Goal: Transaction & Acquisition: Download file/media

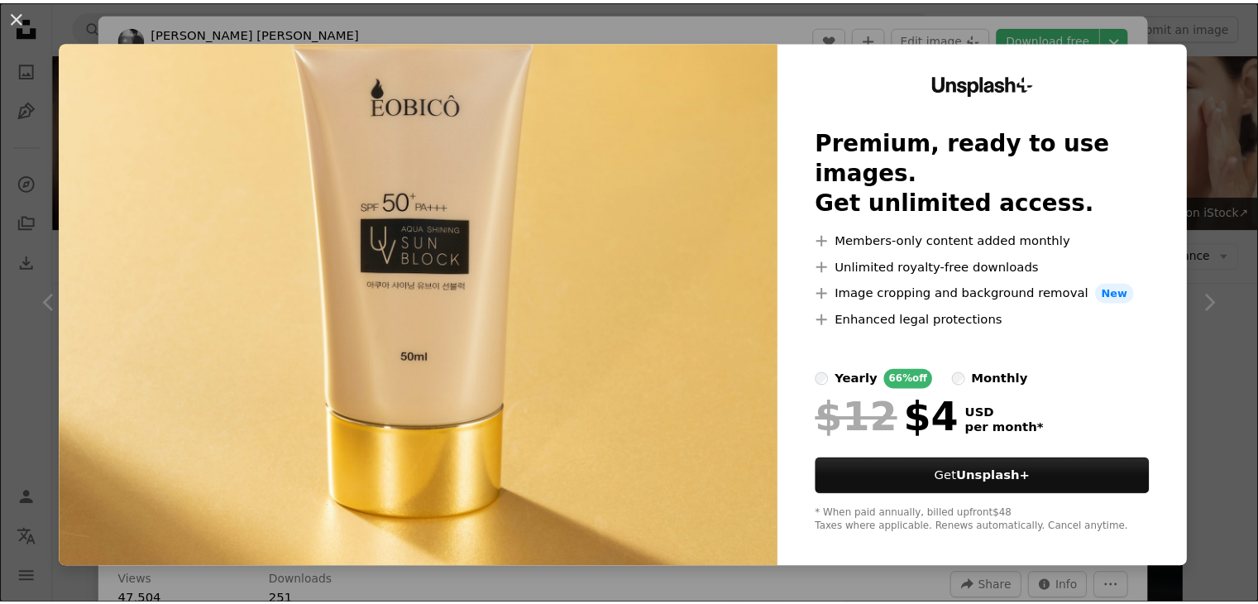
scroll to position [16163, 0]
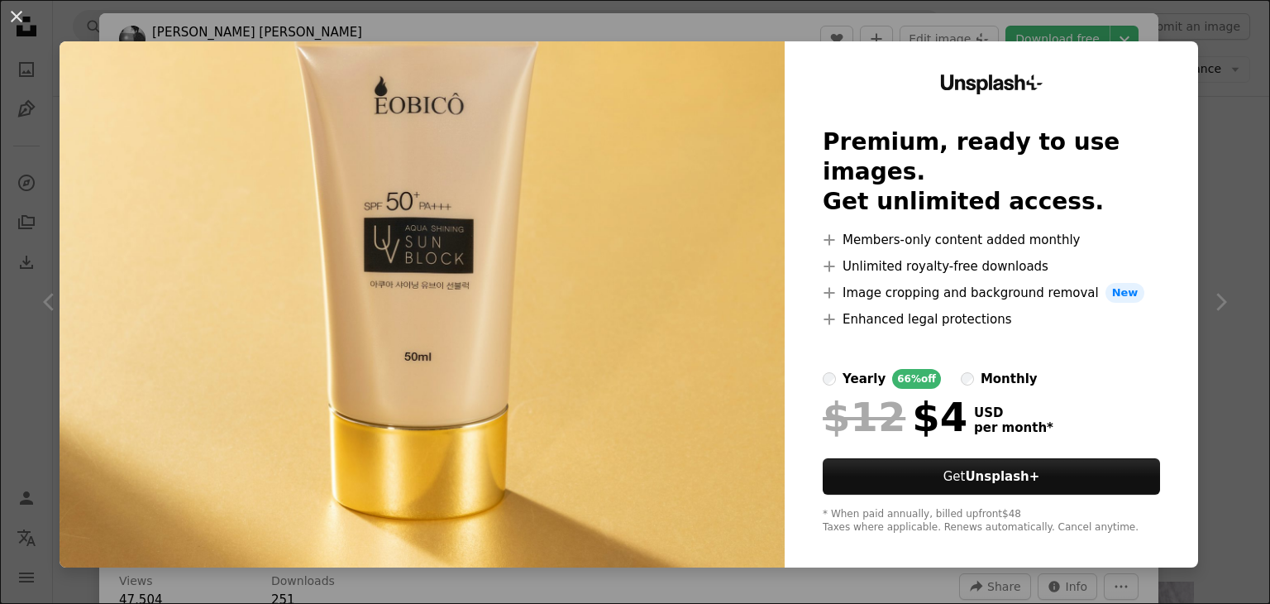
click at [642, 209] on img at bounding box center [422, 304] width 725 height 526
click at [738, 390] on img at bounding box center [422, 304] width 725 height 526
click at [13, 17] on button "An X shape" at bounding box center [17, 17] width 20 height 20
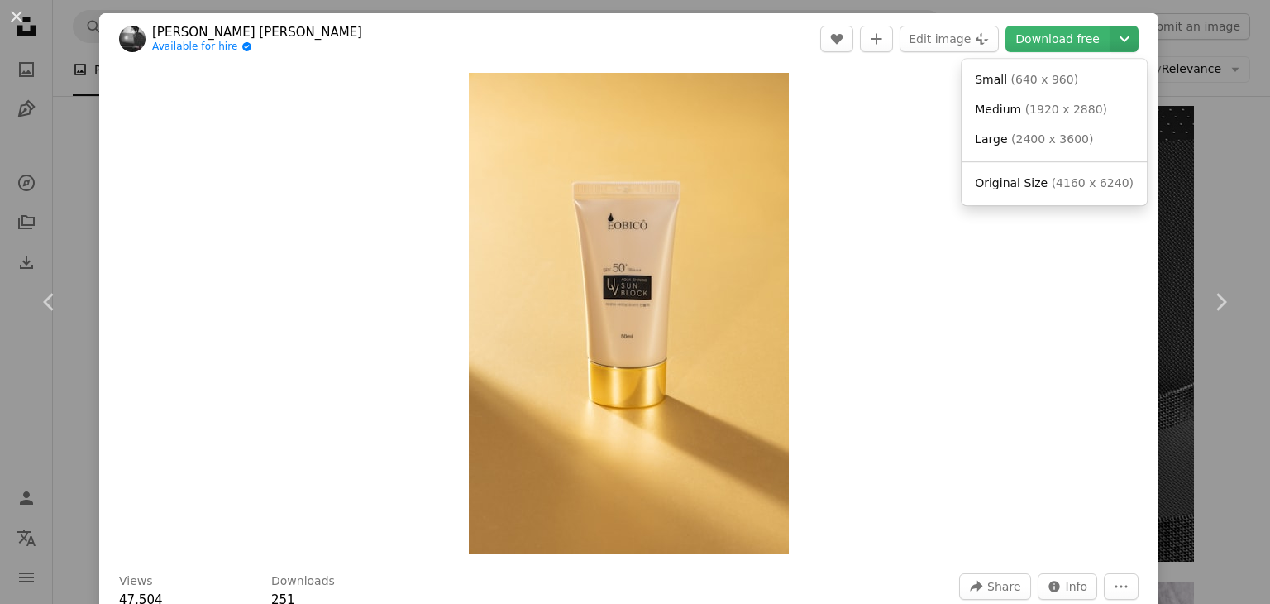
click at [1111, 37] on icon "Chevron down" at bounding box center [1124, 39] width 26 height 20
click at [1034, 142] on span "( 2400 x 3600 )" at bounding box center [1052, 138] width 82 height 13
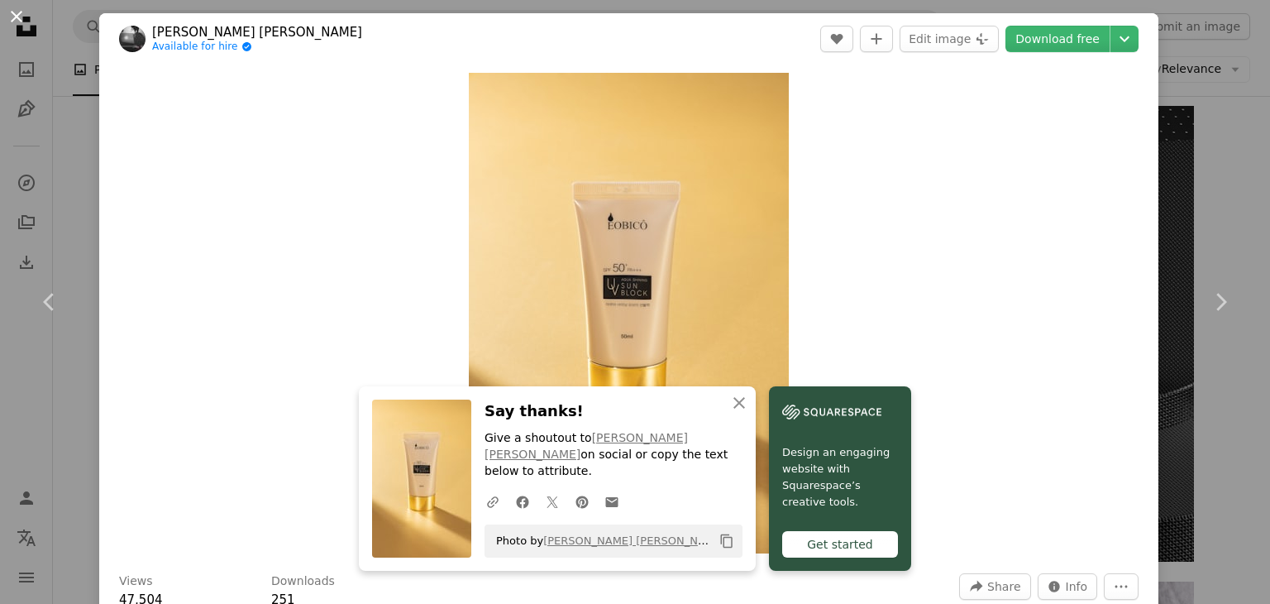
click at [19, 15] on button "An X shape" at bounding box center [17, 17] width 20 height 20
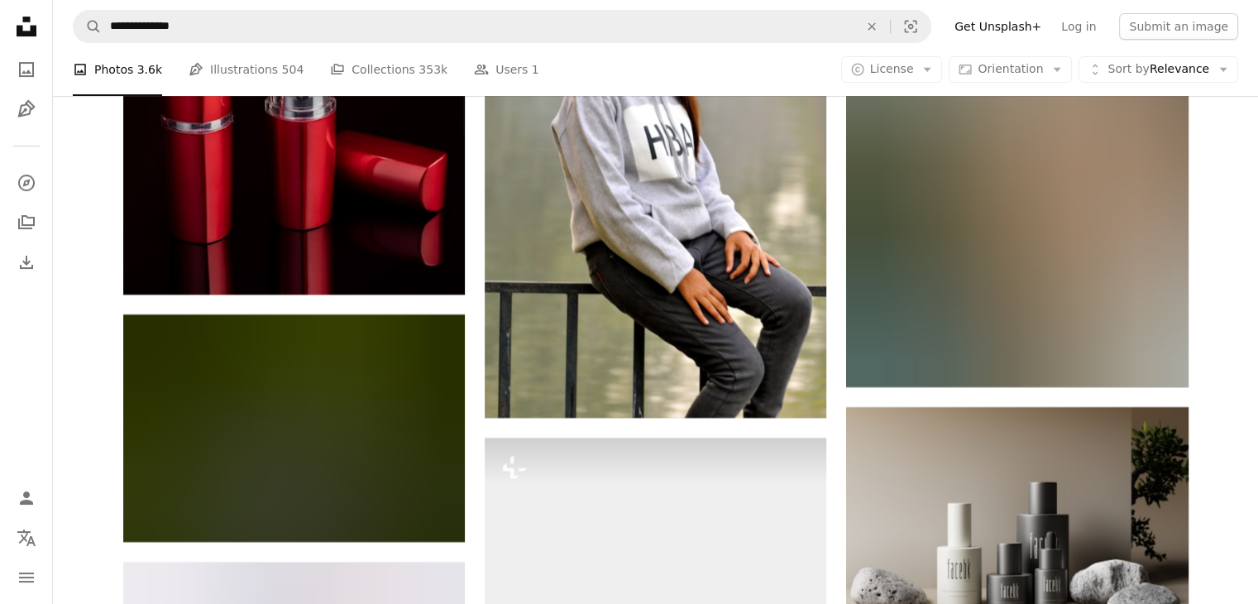
scroll to position [38571, 0]
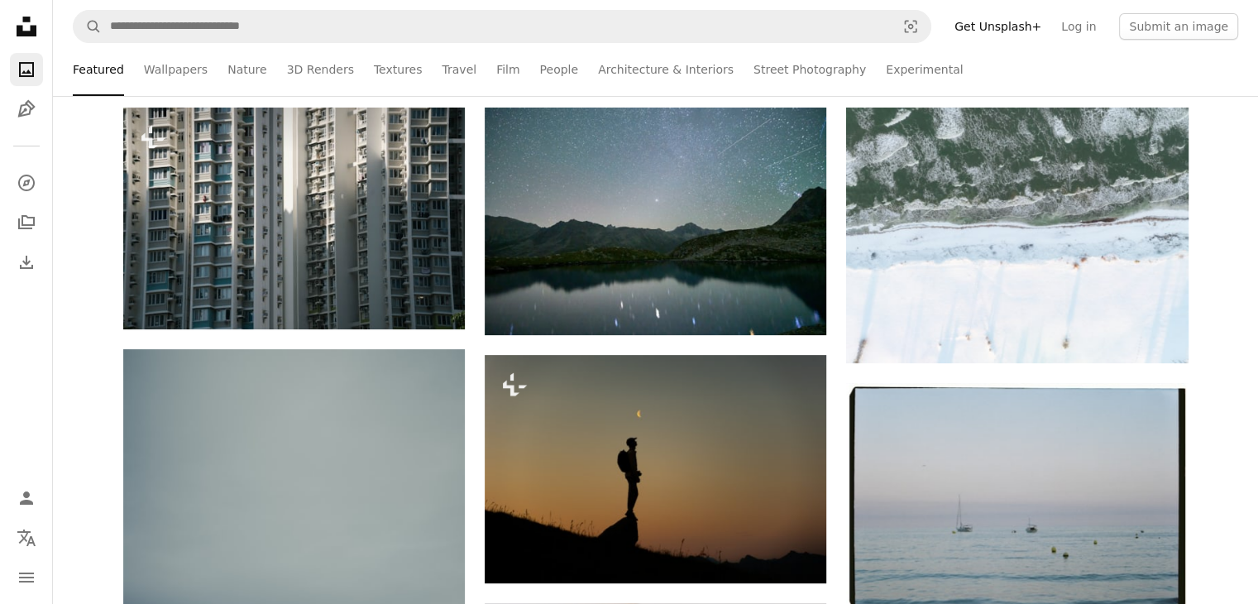
scroll to position [331, 0]
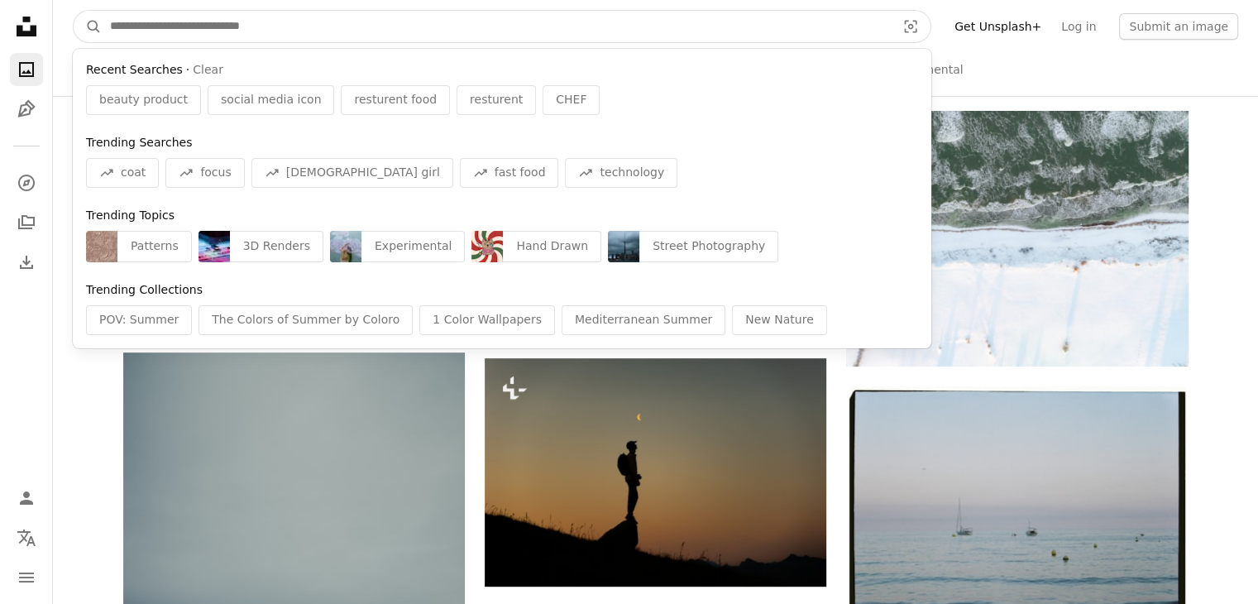
click at [278, 26] on input "Find visuals sitewide" at bounding box center [496, 26] width 789 height 31
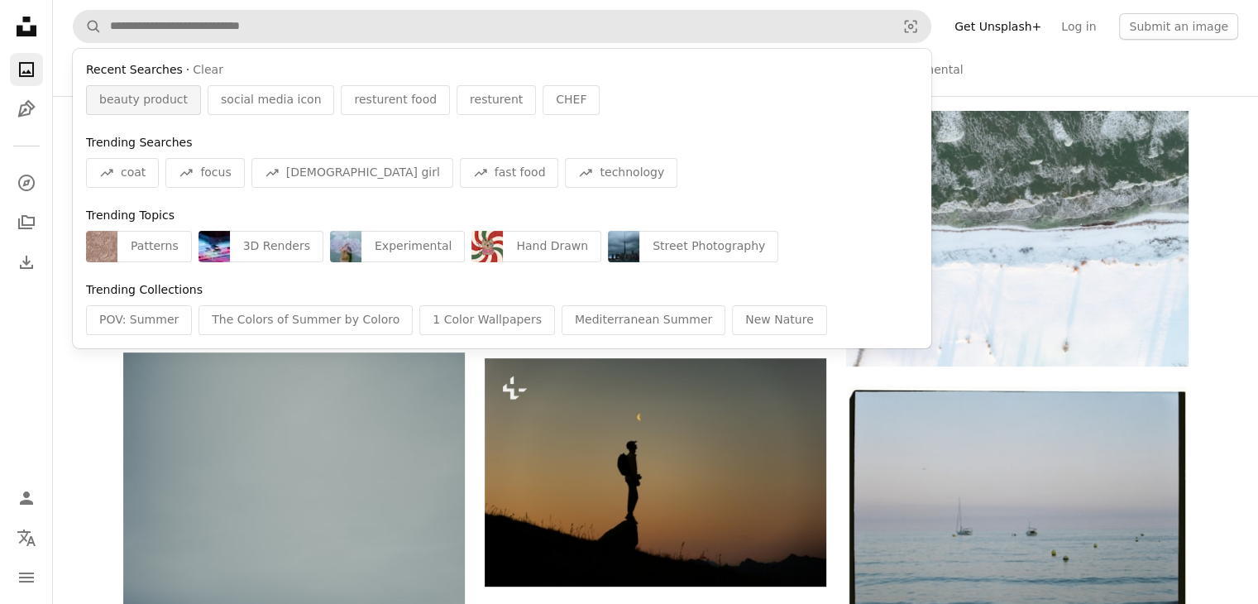
click at [148, 107] on span "beauty product" at bounding box center [143, 100] width 88 height 17
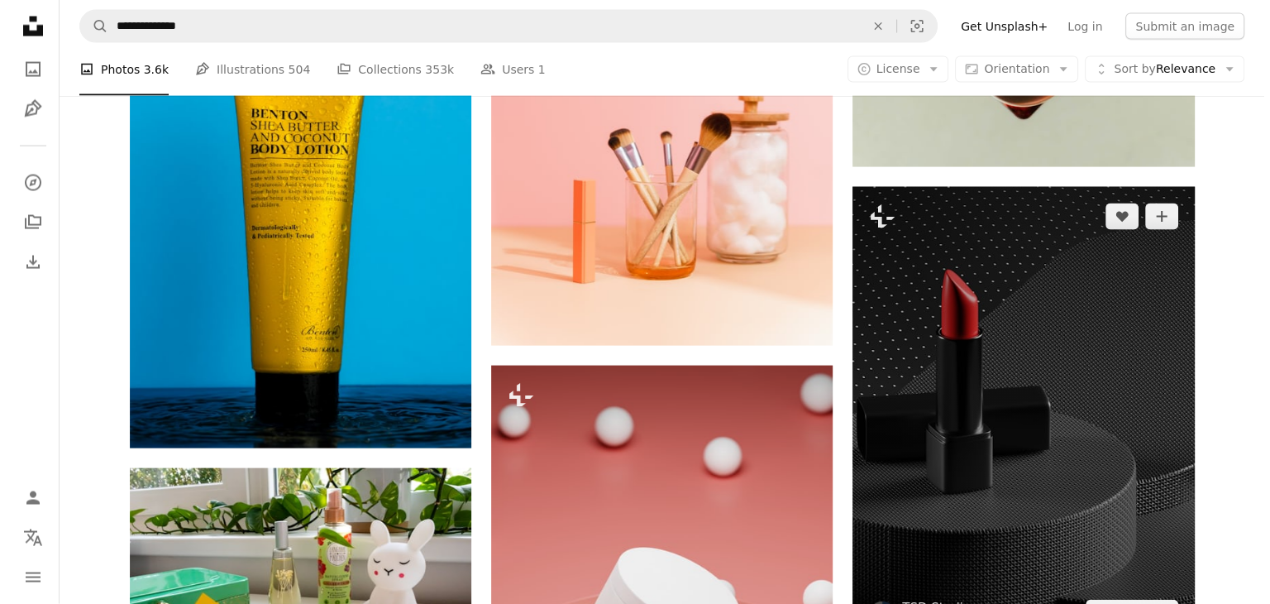
scroll to position [16042, 0]
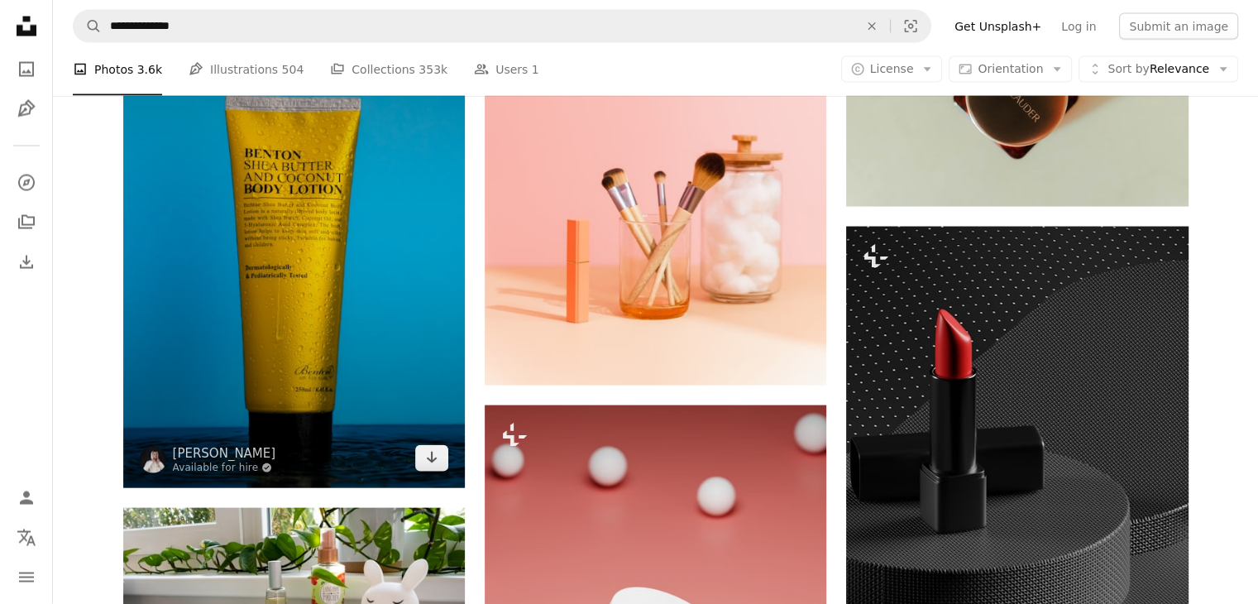
click at [428, 283] on img at bounding box center [294, 231] width 342 height 513
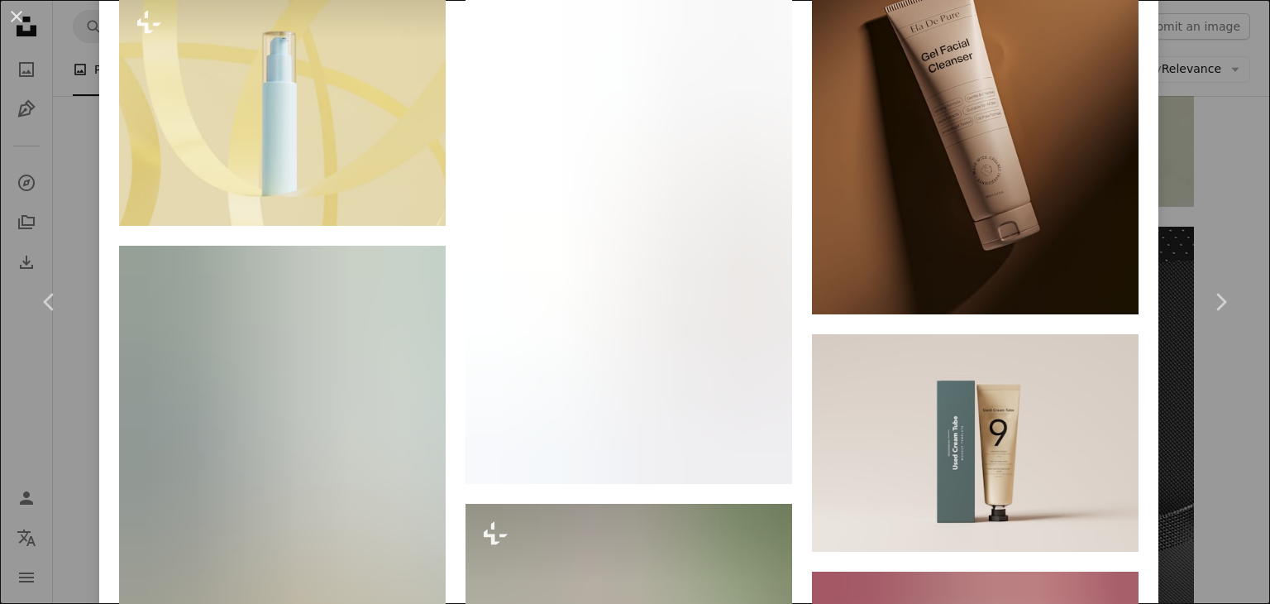
scroll to position [2067, 0]
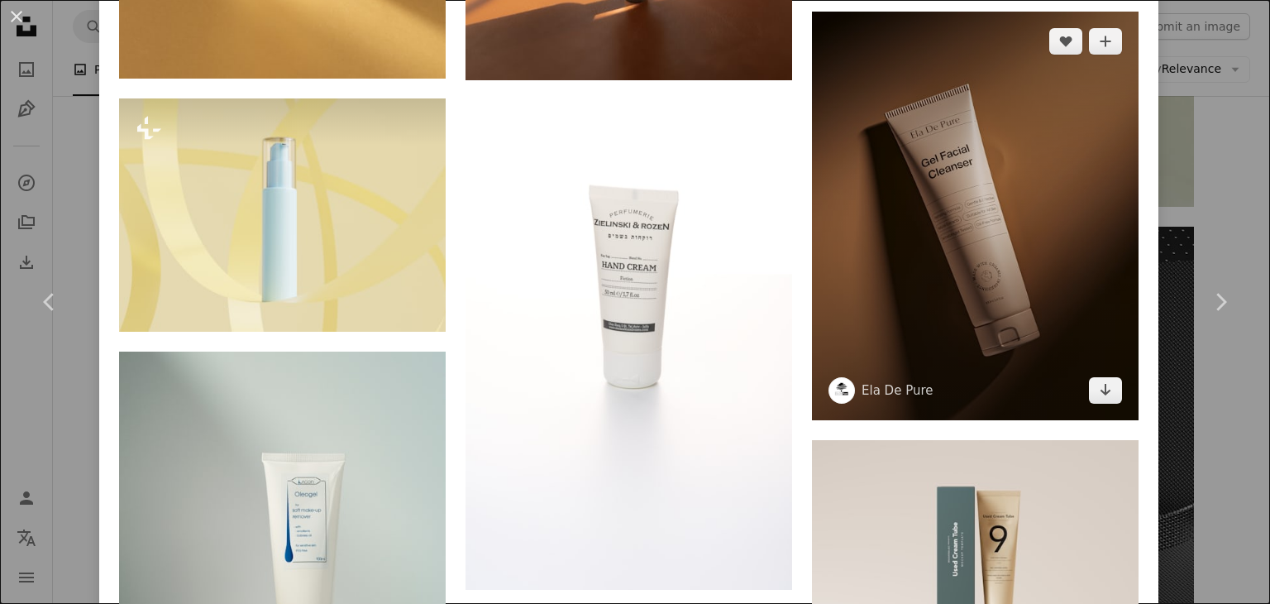
click at [972, 190] on img at bounding box center [975, 216] width 327 height 408
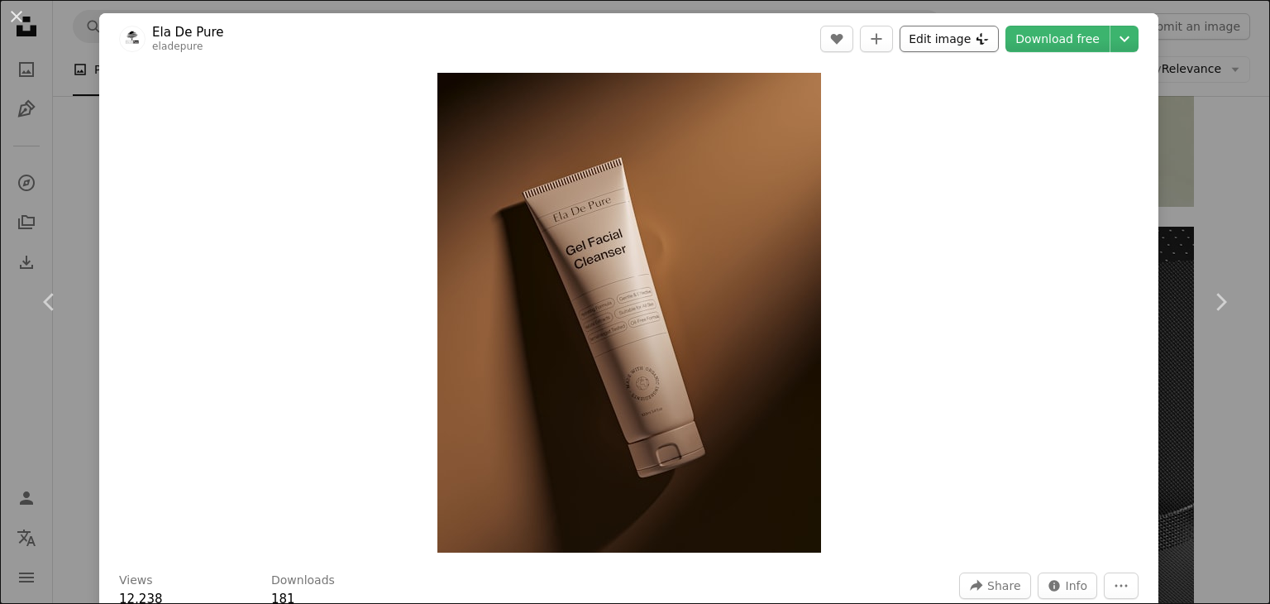
click at [958, 39] on button "Edit image Plus sign for Unsplash+" at bounding box center [949, 39] width 99 height 26
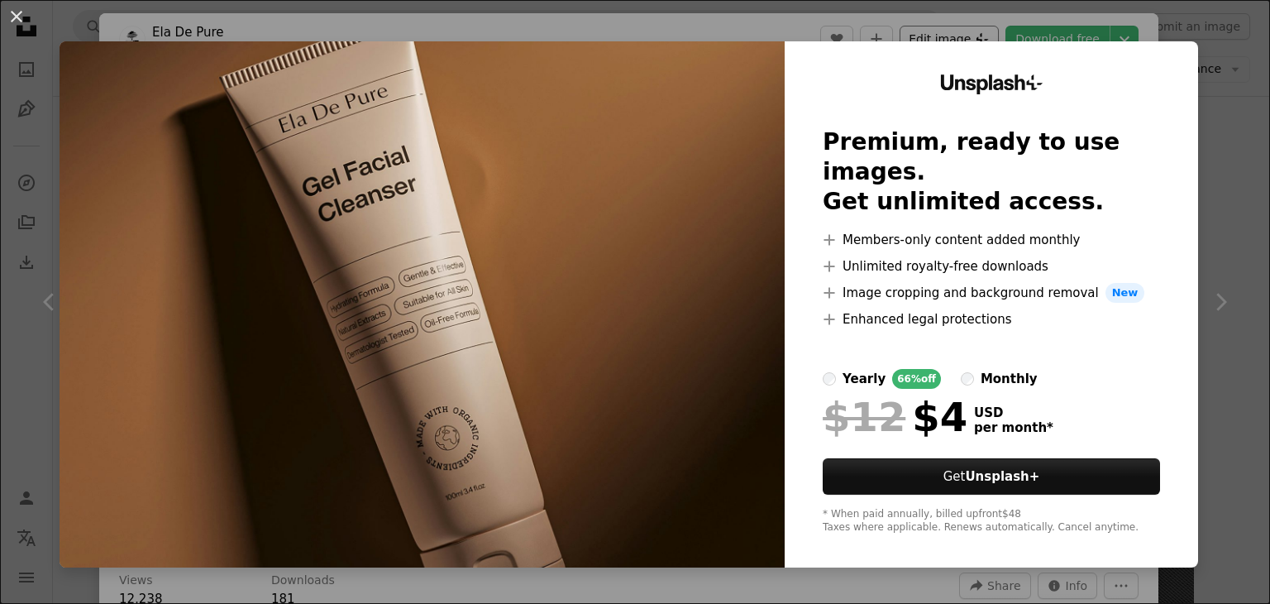
click at [958, 39] on div "An X shape Unsplash+ Premium, ready to use images. Get unlimited access. A plus…" at bounding box center [635, 302] width 1270 height 604
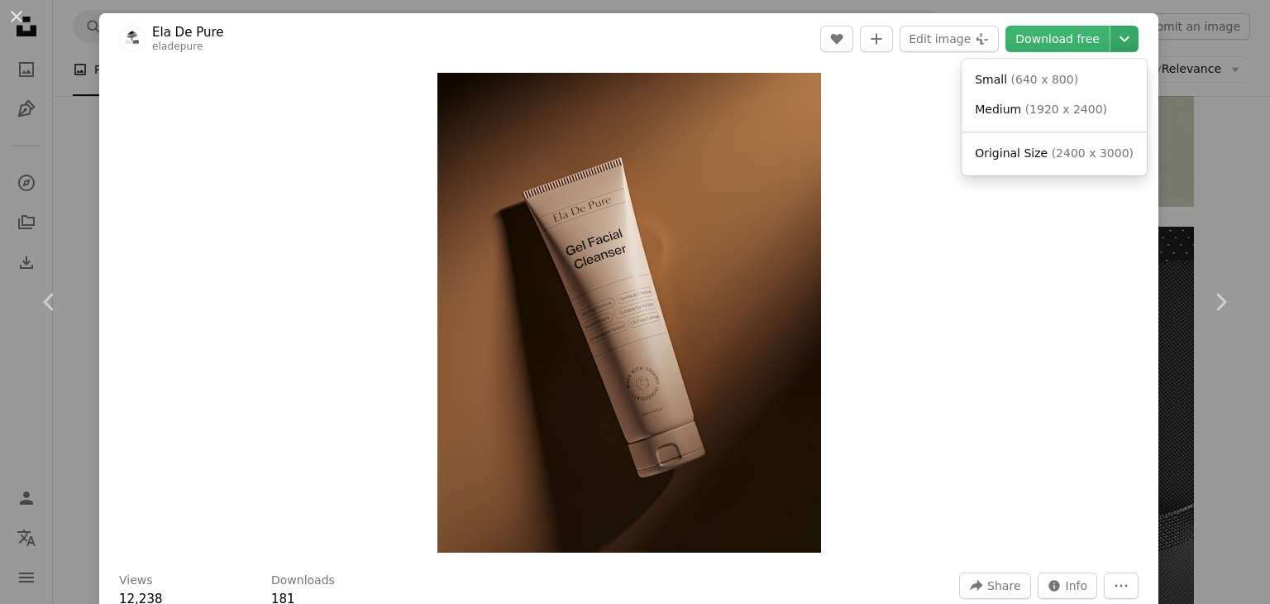
click at [1120, 35] on icon "Chevron down" at bounding box center [1124, 39] width 26 height 20
click at [1111, 31] on icon "Chevron down" at bounding box center [1124, 39] width 26 height 20
click at [1043, 156] on span "Original Size ( 2400 x 3000 )" at bounding box center [1054, 154] width 159 height 17
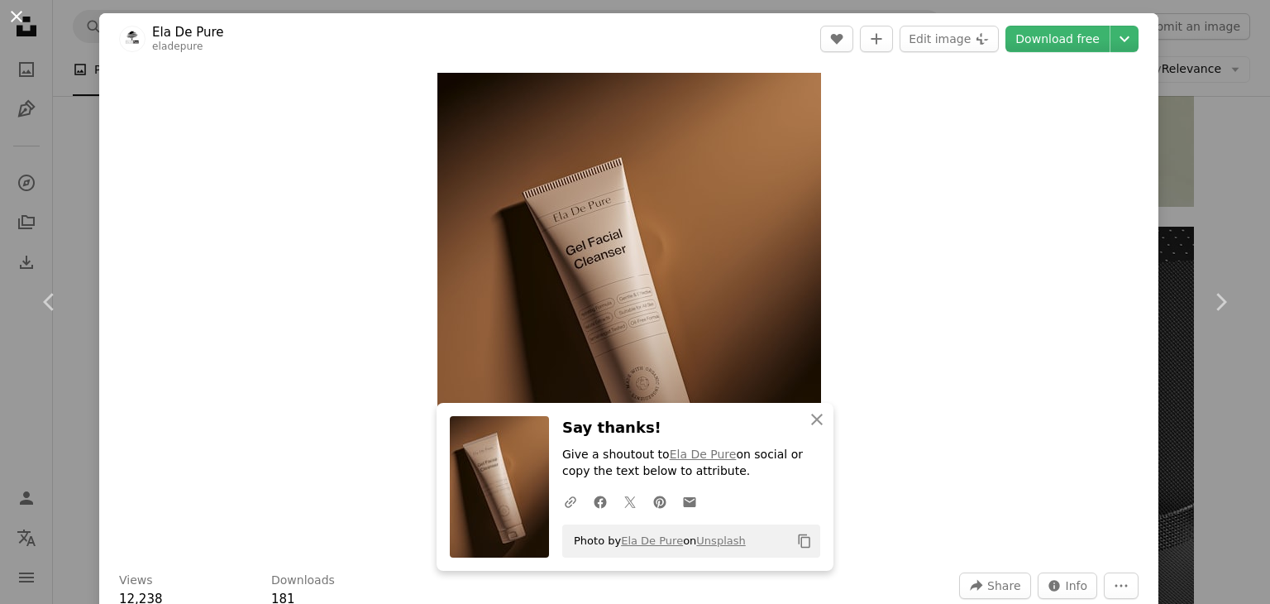
click at [19, 21] on button "An X shape" at bounding box center [17, 17] width 20 height 20
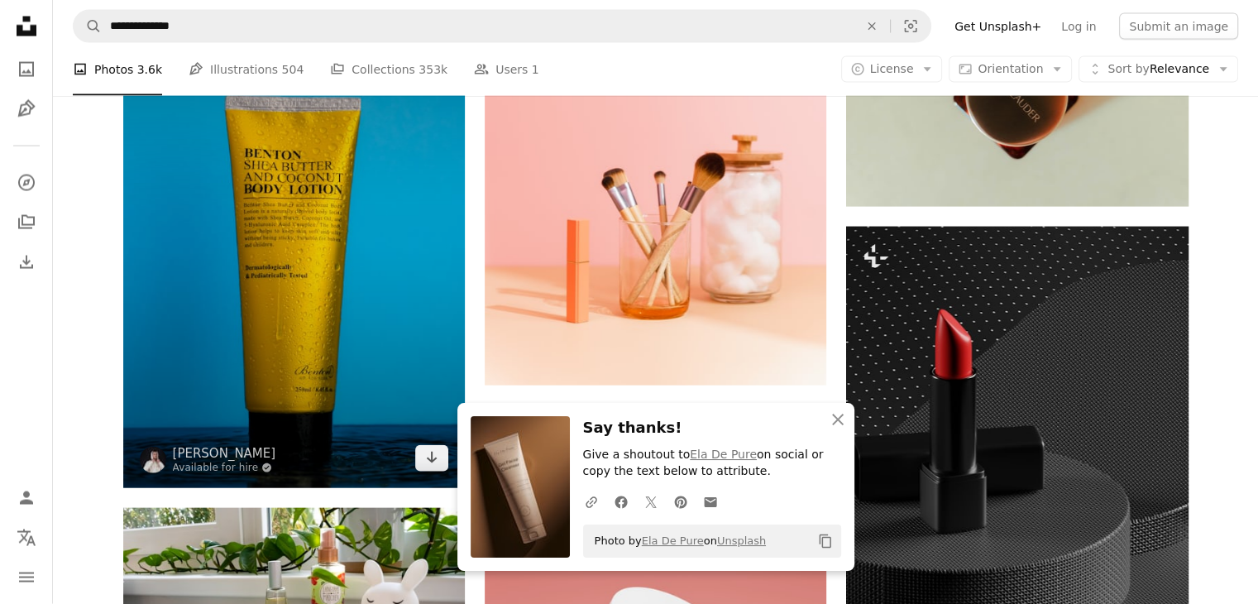
click at [404, 269] on img at bounding box center [294, 231] width 342 height 513
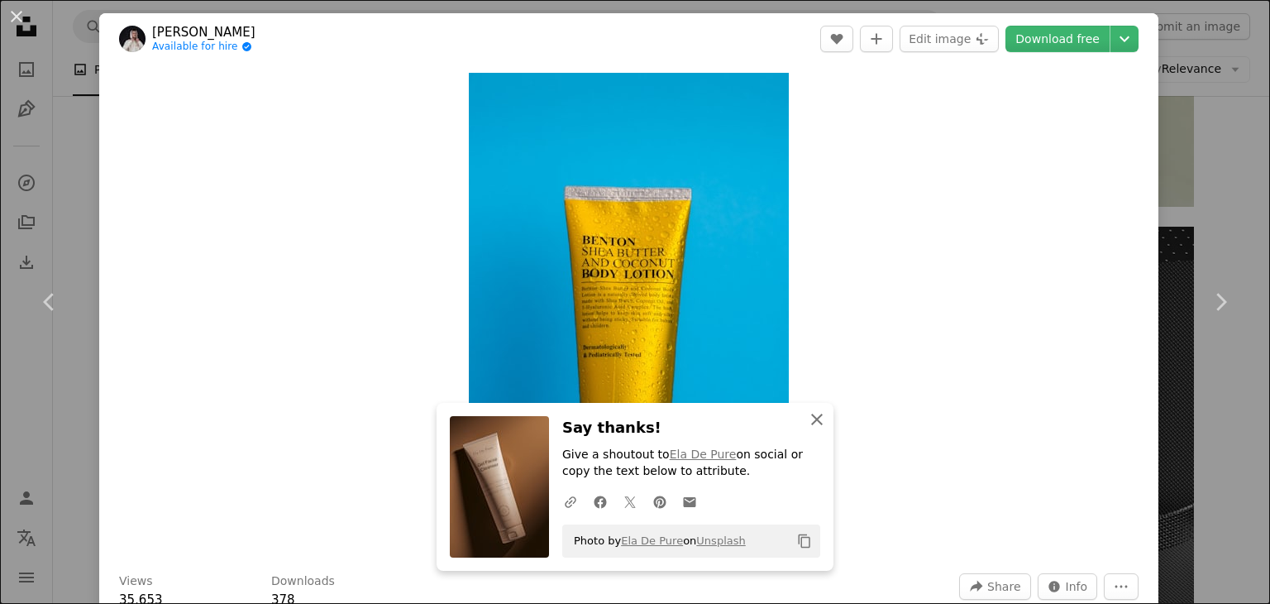
click at [811, 422] on icon "An X shape" at bounding box center [817, 419] width 20 height 20
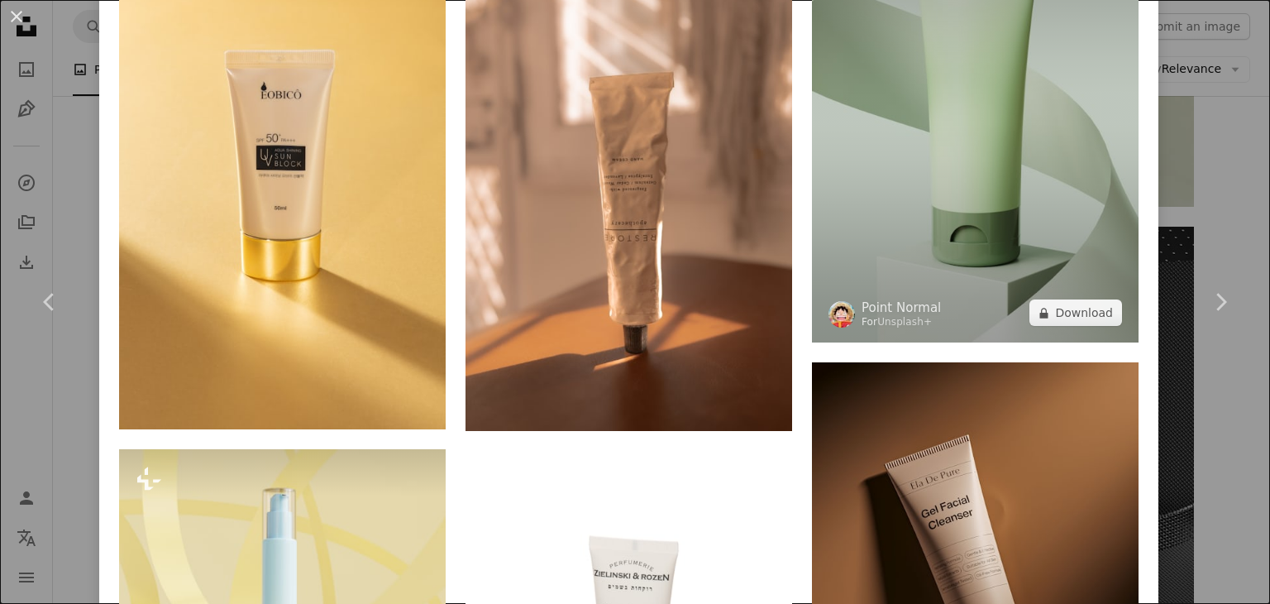
scroll to position [1985, 0]
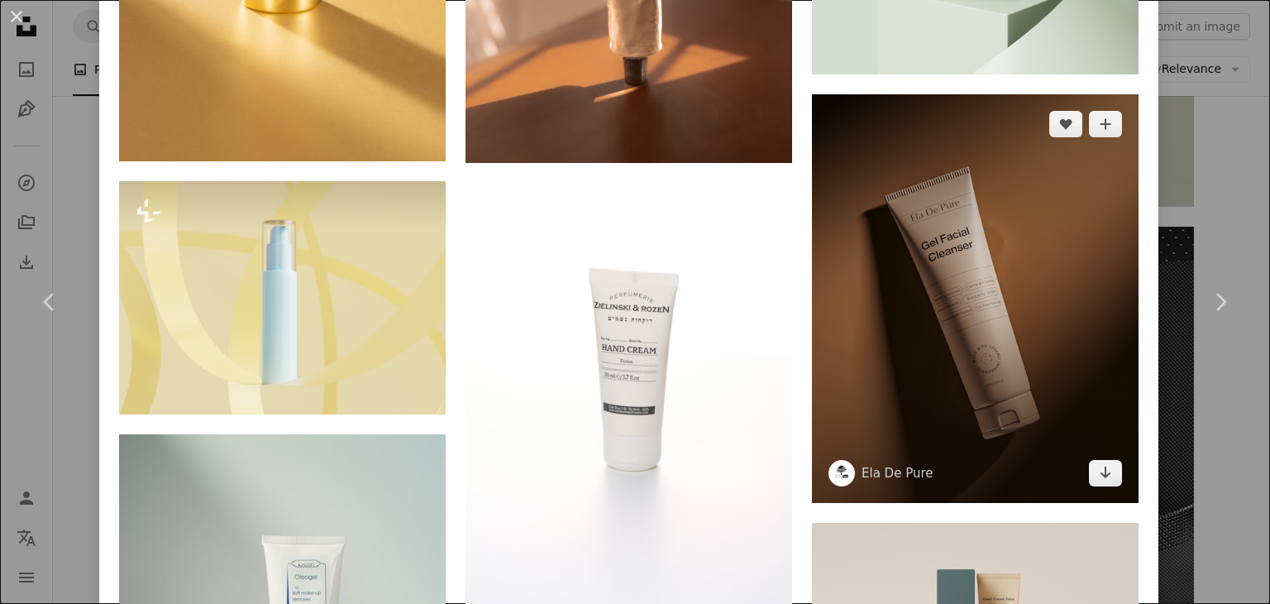
click at [939, 267] on img at bounding box center [975, 298] width 327 height 408
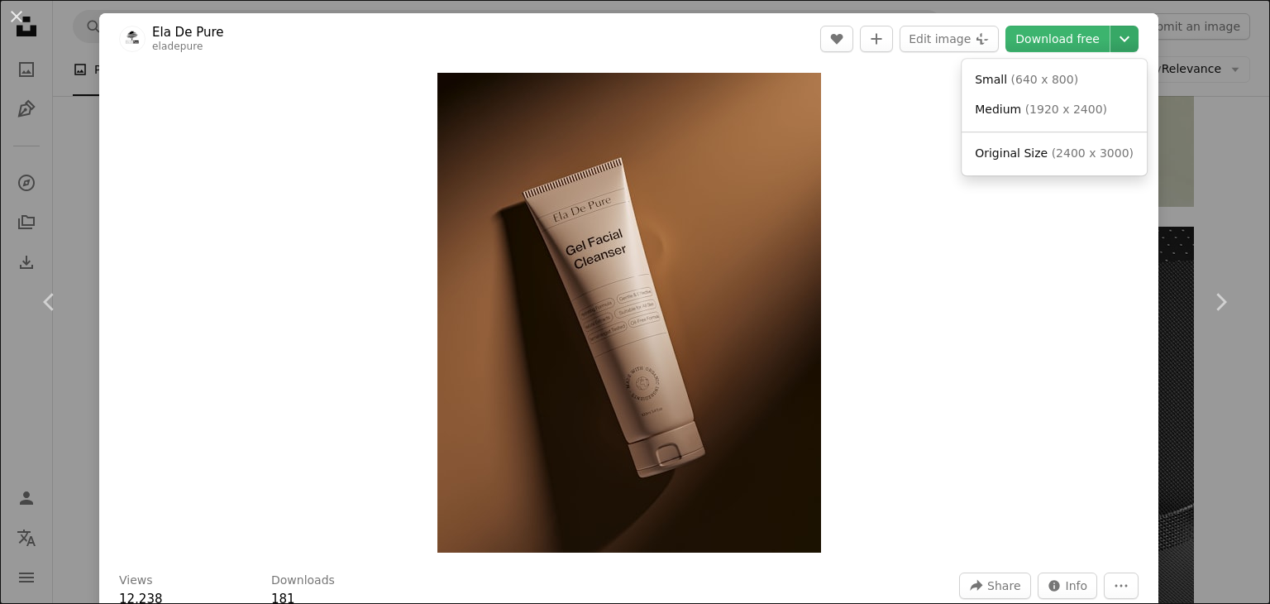
click at [1112, 42] on icon "Chevron down" at bounding box center [1124, 39] width 26 height 20
drag, startPoint x: 1086, startPoint y: 38, endPoint x: 1109, endPoint y: 34, distance: 23.5
click at [1111, 34] on icon "Chevron down" at bounding box center [1124, 39] width 26 height 20
click at [1061, 155] on span "( 2400 x 3000 )" at bounding box center [1093, 152] width 82 height 13
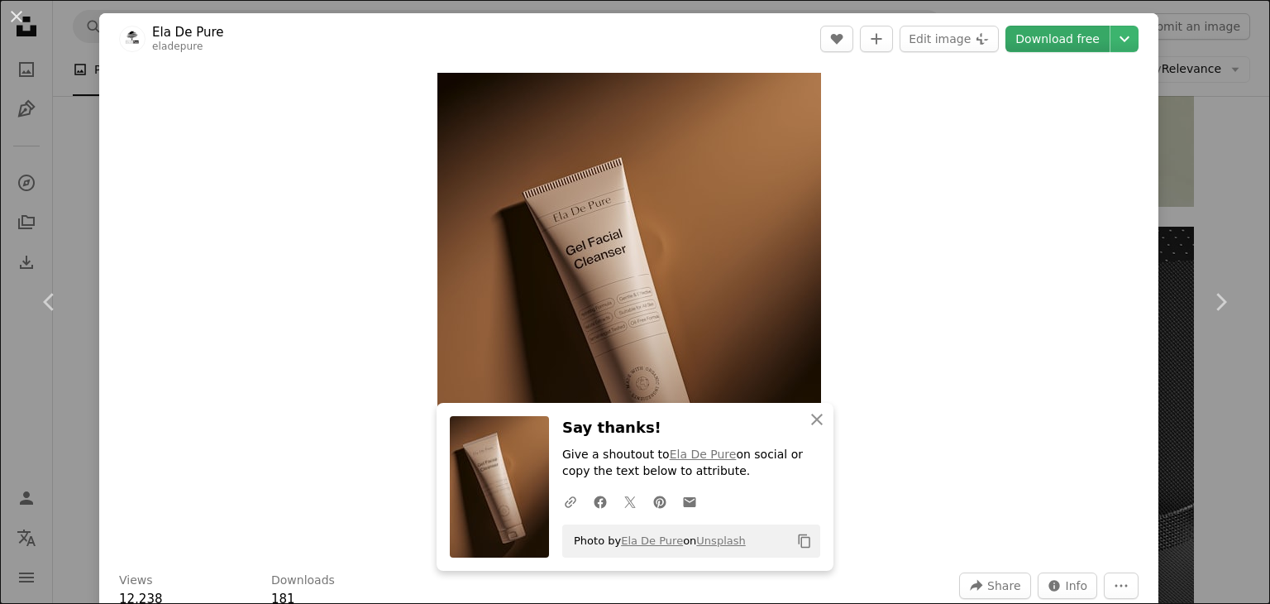
click at [1058, 37] on link "Download free" at bounding box center [1058, 39] width 104 height 26
click at [1049, 41] on link "Download free" at bounding box center [1058, 39] width 104 height 26
click at [811, 420] on icon "button" at bounding box center [817, 419] width 12 height 12
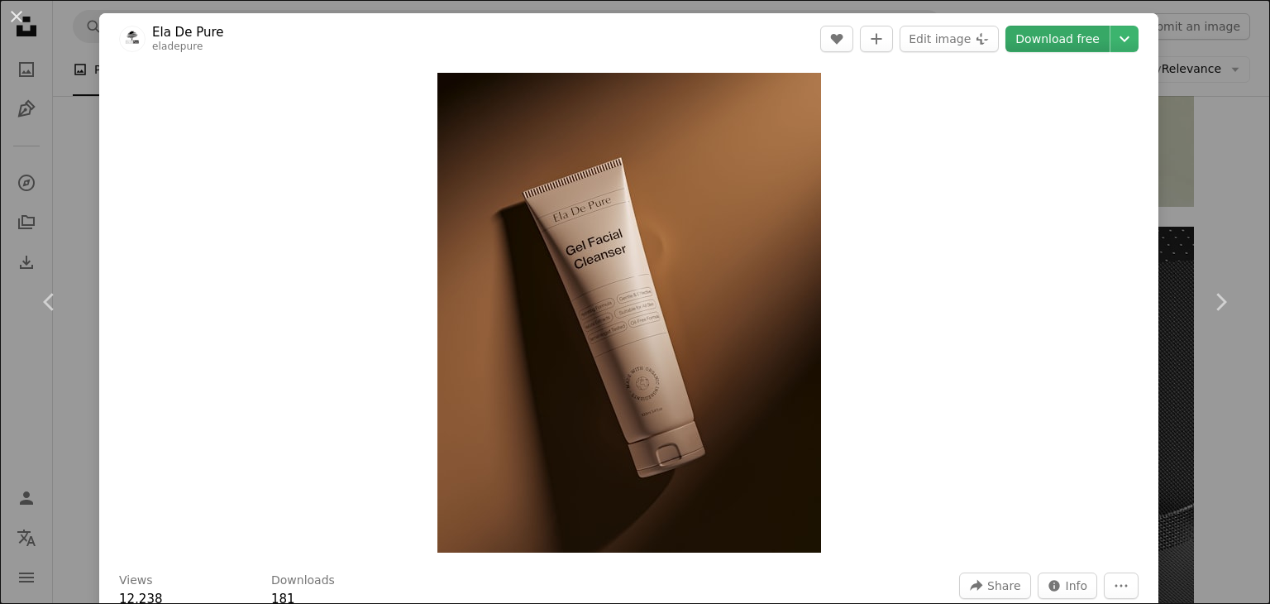
drag, startPoint x: 690, startPoint y: 346, endPoint x: 1063, endPoint y: 36, distance: 484.5
click at [1063, 36] on link "Download free" at bounding box center [1058, 39] width 104 height 26
